Goal: Task Accomplishment & Management: Complete application form

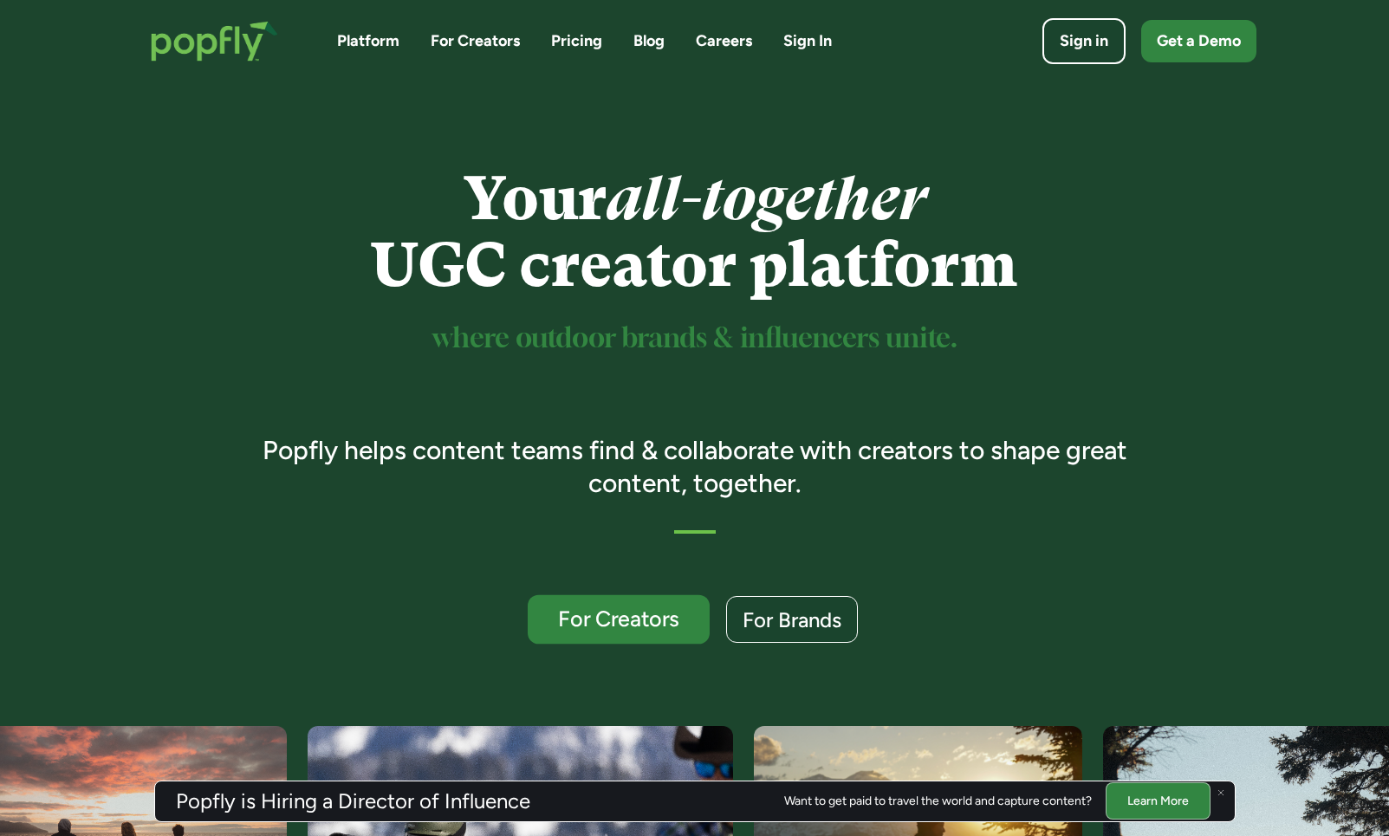
click at [638, 629] on div "For Creators" at bounding box center [617, 619] width 149 height 23
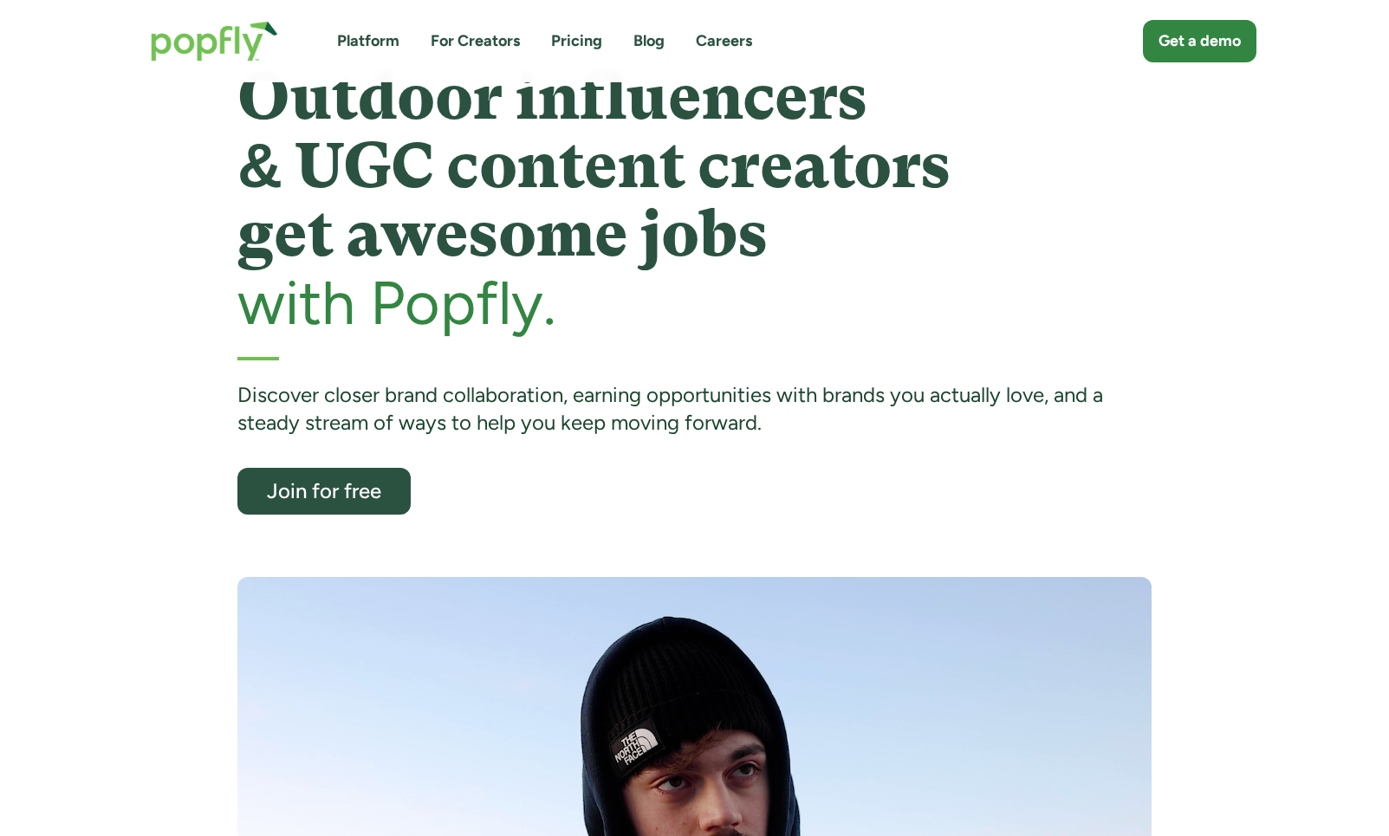
scroll to position [8, 0]
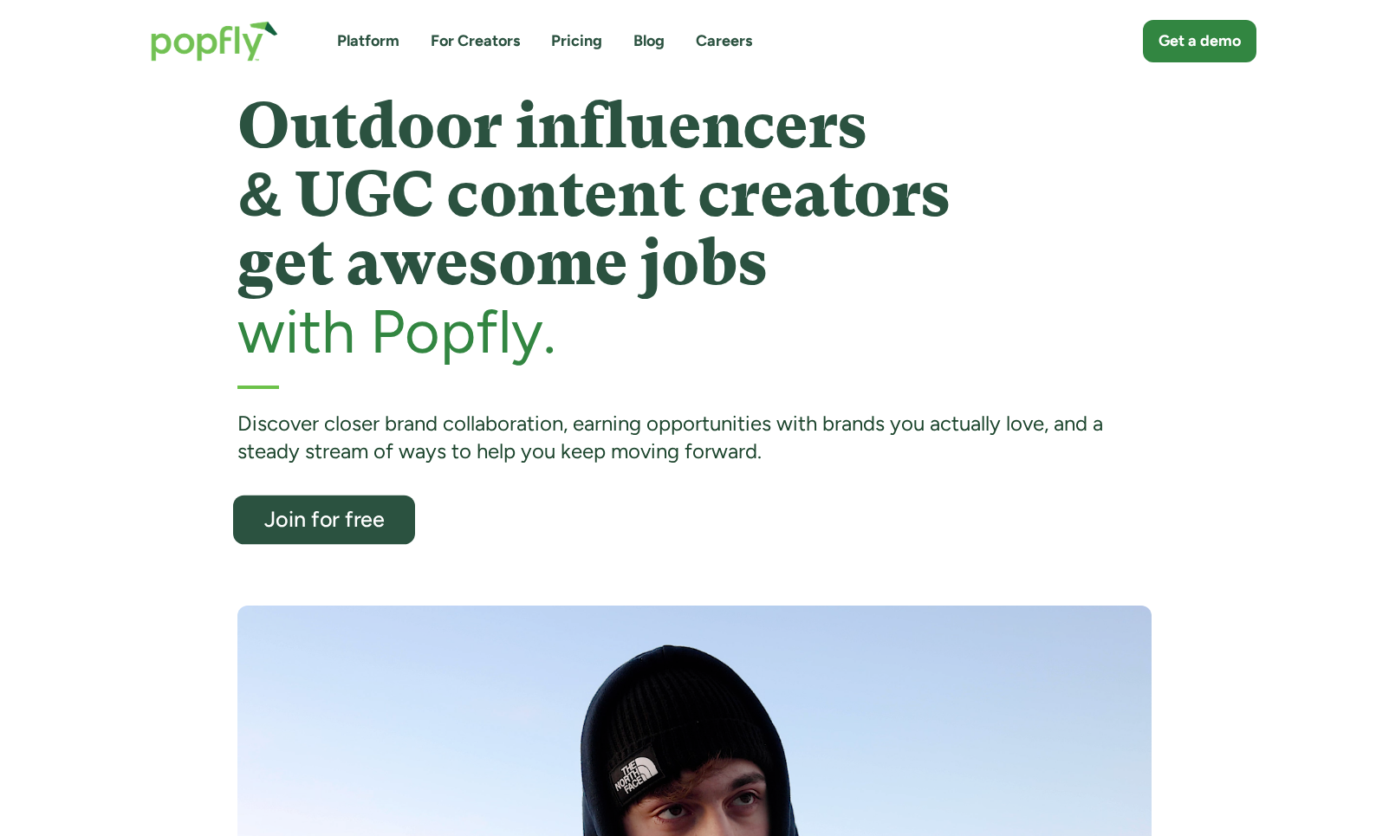
click at [356, 503] on link "Join for free" at bounding box center [324, 520] width 182 height 49
